Goal: Task Accomplishment & Management: Manage account settings

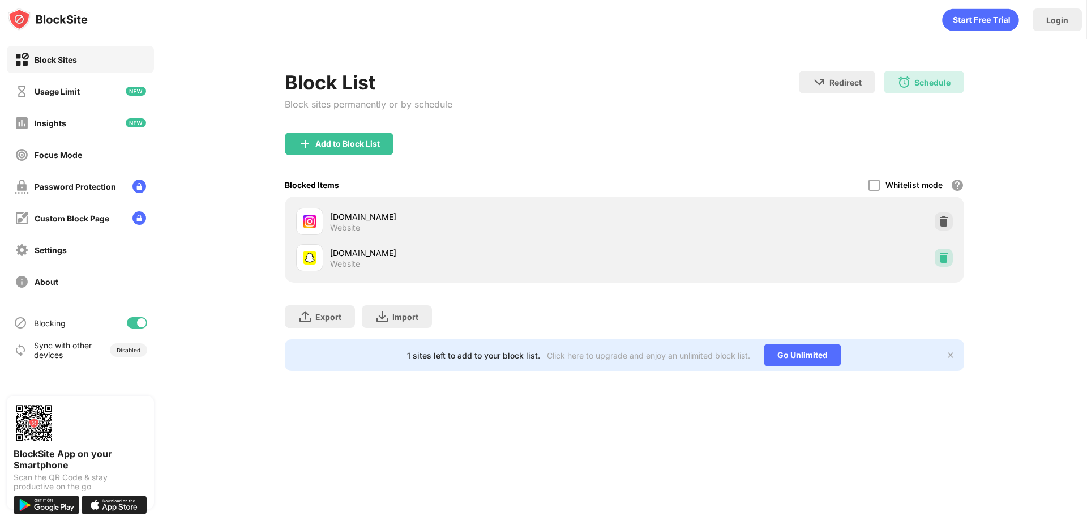
click at [943, 262] on img at bounding box center [943, 257] width 11 height 11
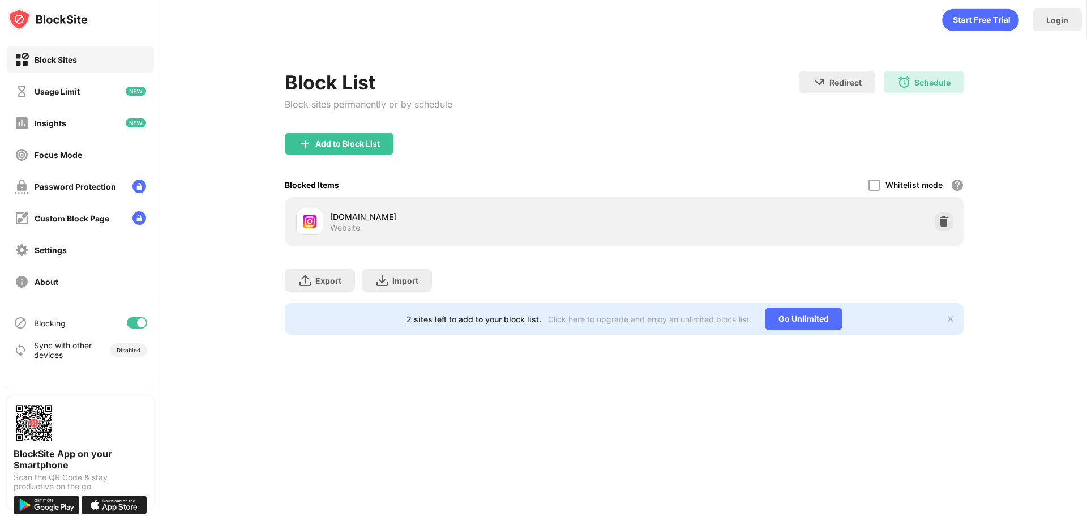
click at [358, 162] on div "Add to Block List" at bounding box center [624, 152] width 679 height 41
click at [350, 132] on div "Block List Block sites permanently or by schedule" at bounding box center [369, 102] width 168 height 62
click at [355, 144] on div "Add to Block List" at bounding box center [347, 143] width 65 height 9
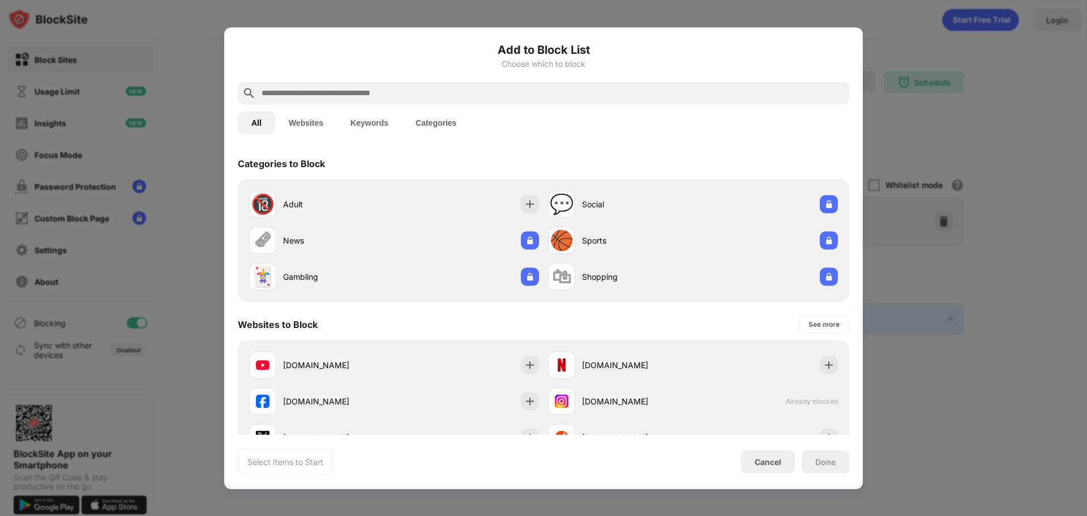
click at [364, 89] on input "text" at bounding box center [552, 93] width 584 height 14
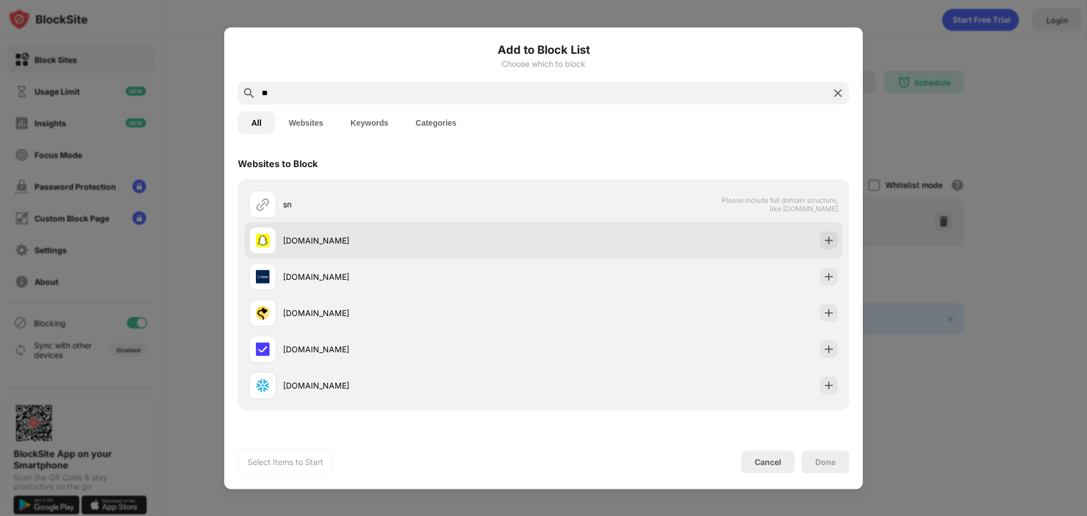
type input "**"
click at [363, 254] on div "[DOMAIN_NAME]" at bounding box center [544, 240] width 598 height 36
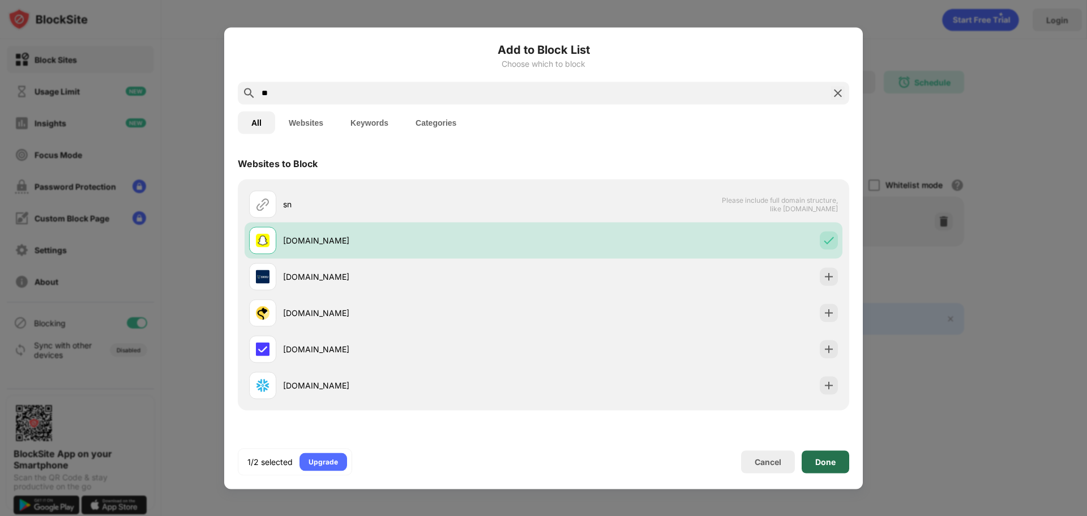
click at [829, 459] on div "Done" at bounding box center [825, 461] width 20 height 9
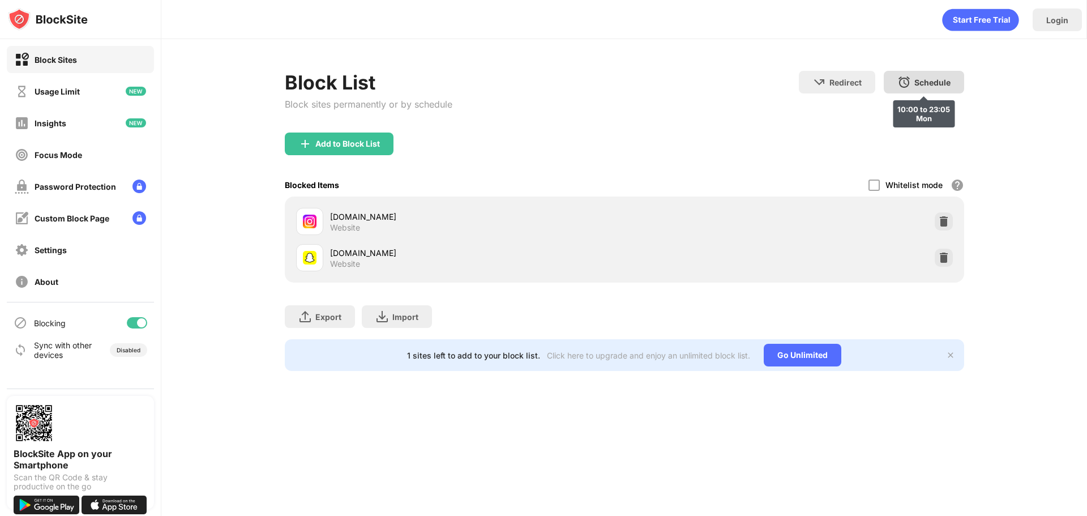
click at [905, 86] on img at bounding box center [904, 82] width 14 height 14
